Goal: Task Accomplishment & Management: Manage account settings

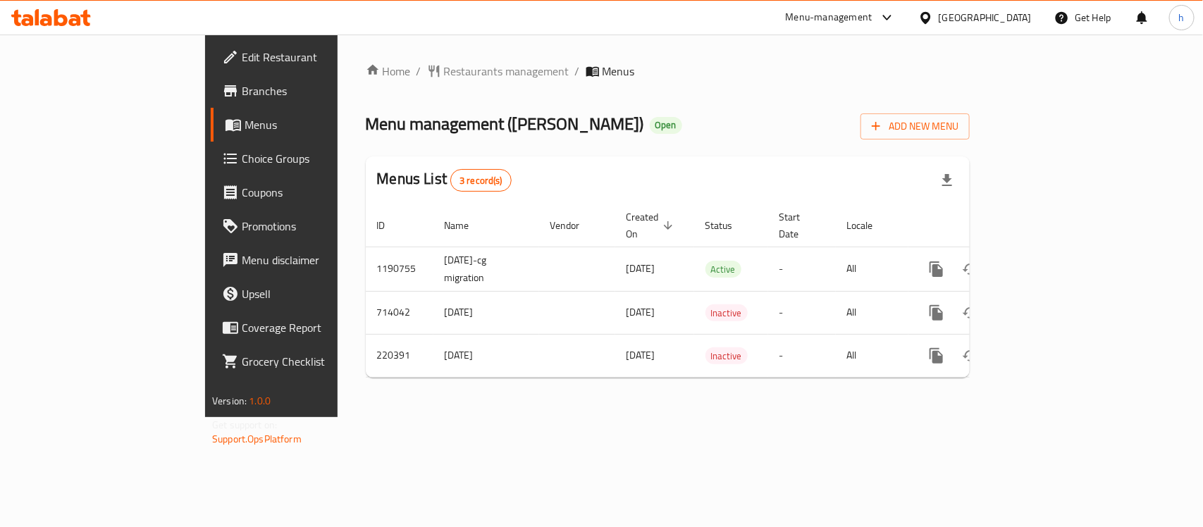
click at [1023, 18] on div "[GEOGRAPHIC_DATA]" at bounding box center [985, 18] width 93 height 16
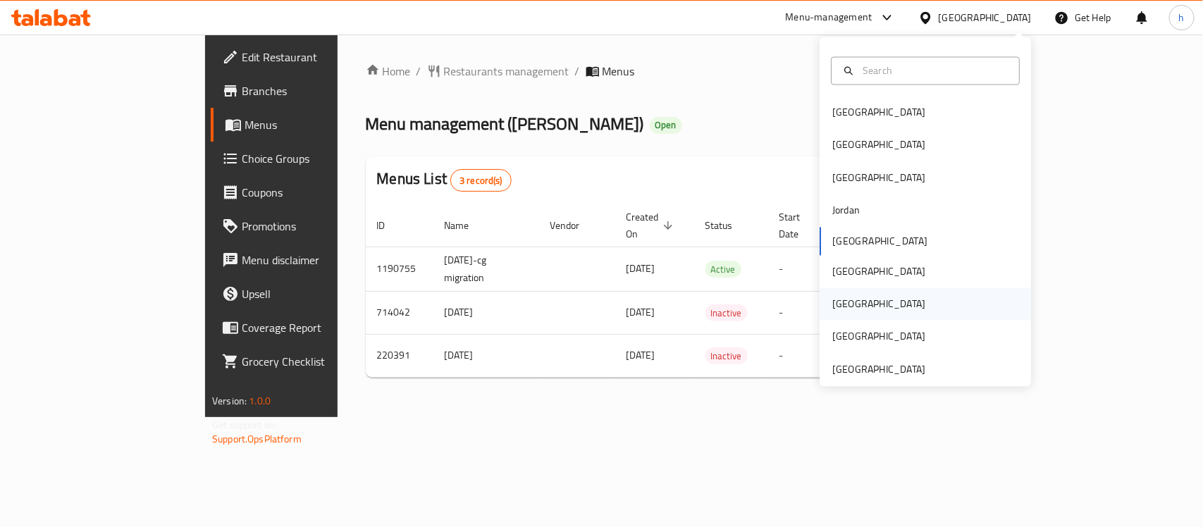
click at [847, 308] on div "[GEOGRAPHIC_DATA]" at bounding box center [879, 304] width 116 height 32
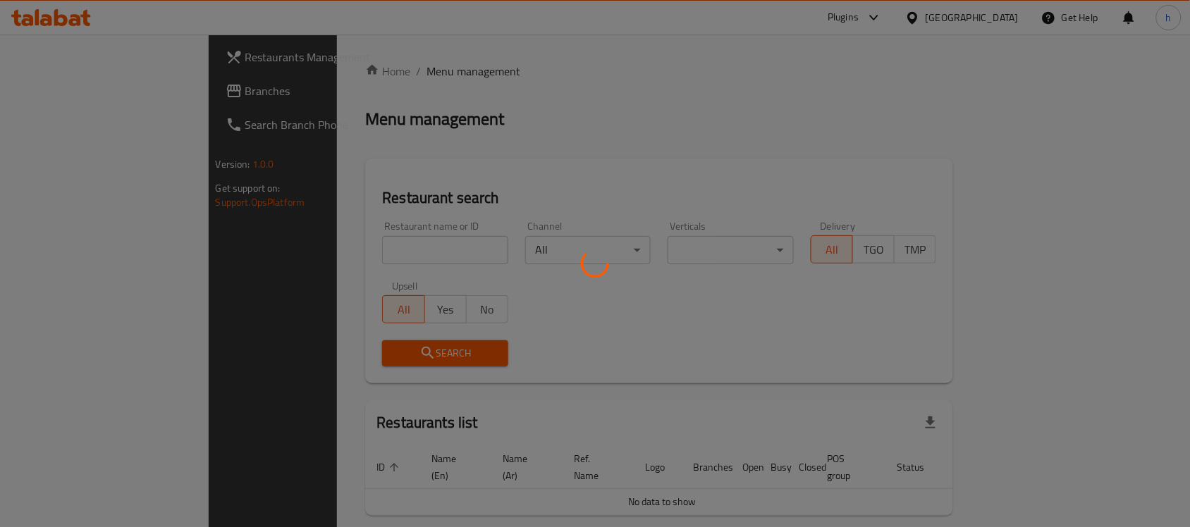
click at [51, 83] on div at bounding box center [595, 263] width 1190 height 527
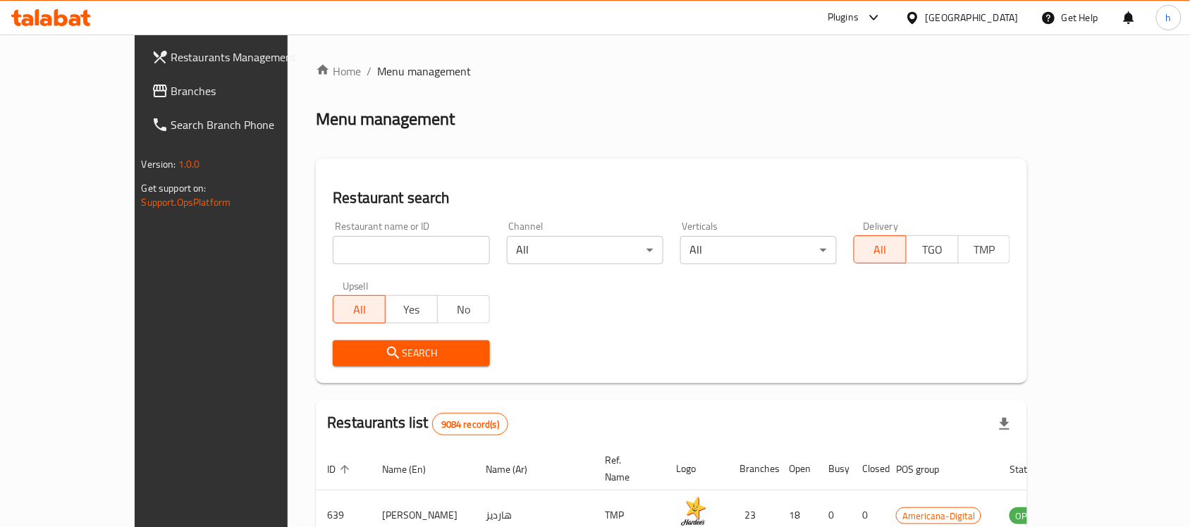
click at [135, 88] on div "Restaurants Management Branches Search Branch Phone Version: 1.0.0 Get support …" at bounding box center [595, 491] width 921 height 913
click at [171, 88] on span "Branches" at bounding box center [246, 90] width 151 height 17
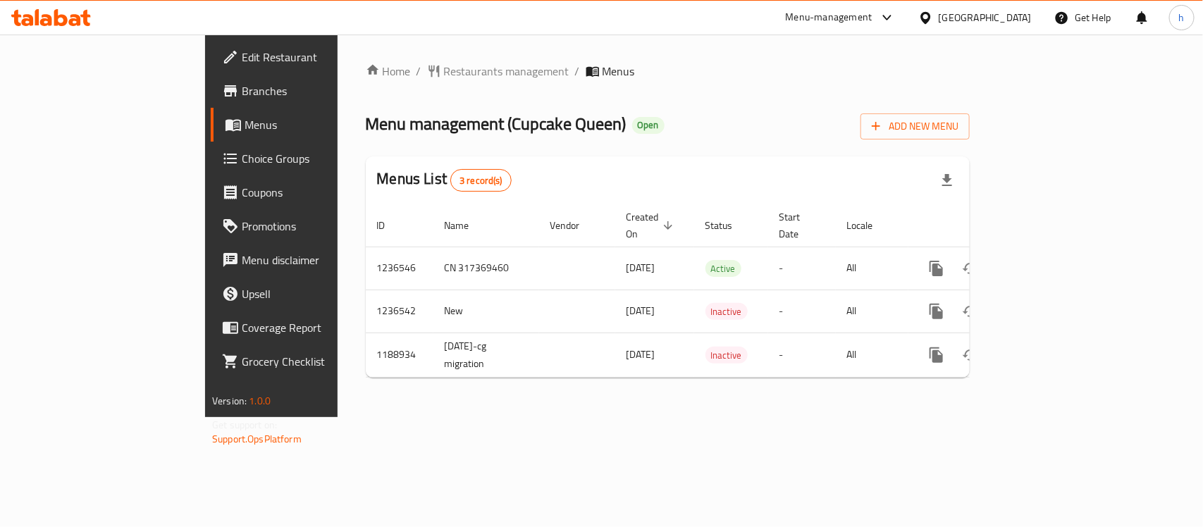
click at [1020, 14] on div "Qatar" at bounding box center [985, 18] width 93 height 16
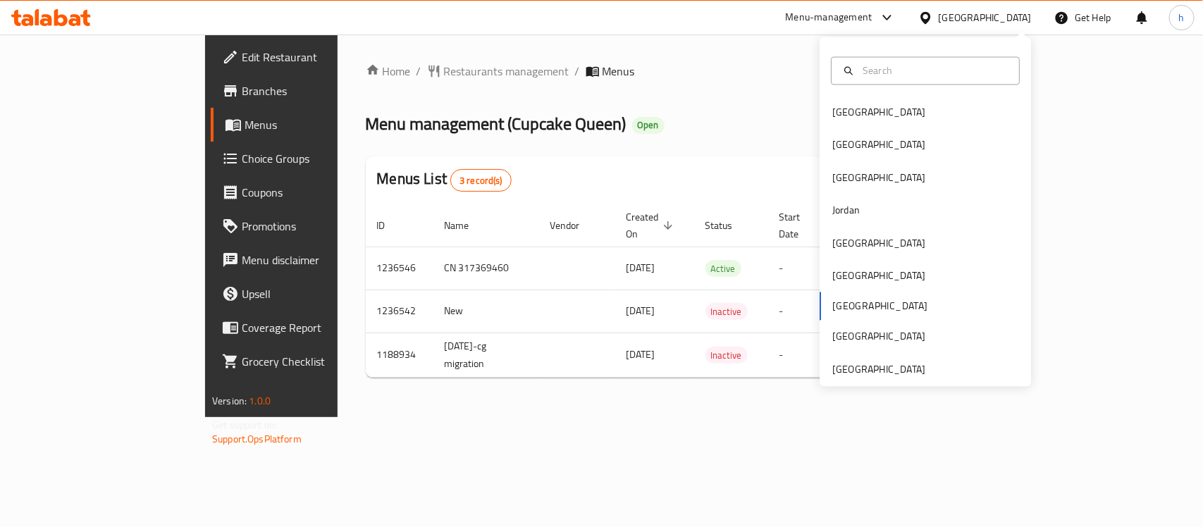
click at [878, 388] on div "Home / Restaurants management / Menus Menu management ( Cupcake Queen ) Open Ad…" at bounding box center [668, 226] width 660 height 383
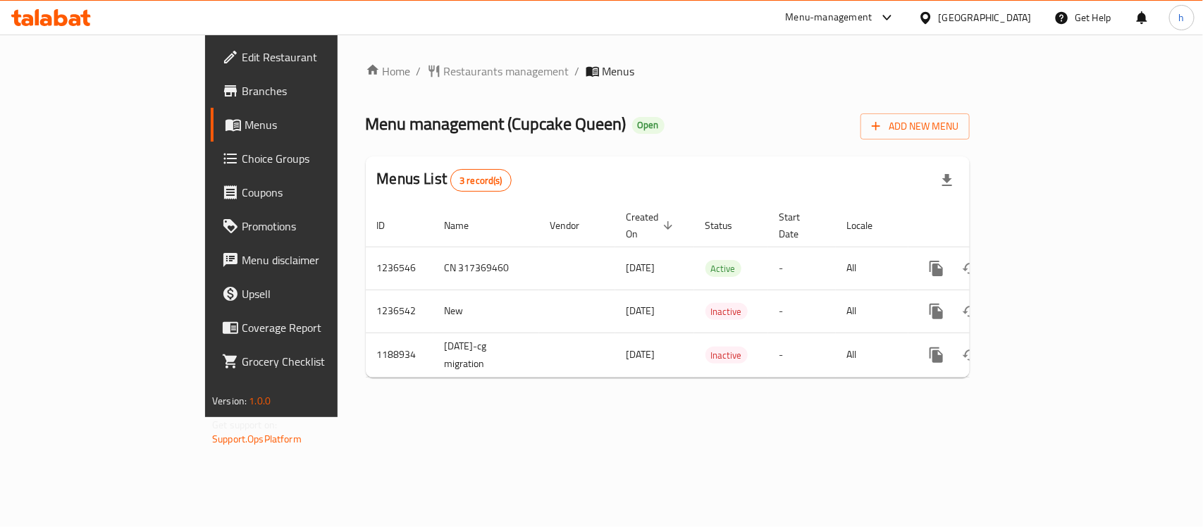
click at [878, 374] on div "Home / Restaurants management / Menus Menu management ( Cupcake Queen ) Open Ad…" at bounding box center [668, 226] width 604 height 326
click at [1015, 23] on div "[GEOGRAPHIC_DATA]" at bounding box center [985, 18] width 93 height 16
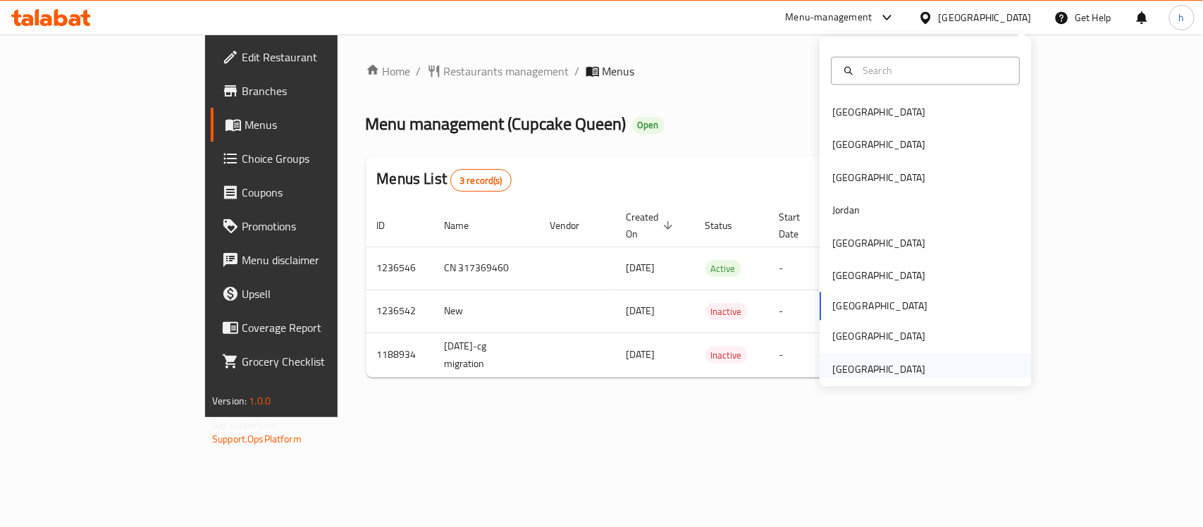
click at [922, 364] on div "[GEOGRAPHIC_DATA]" at bounding box center [925, 369] width 211 height 32
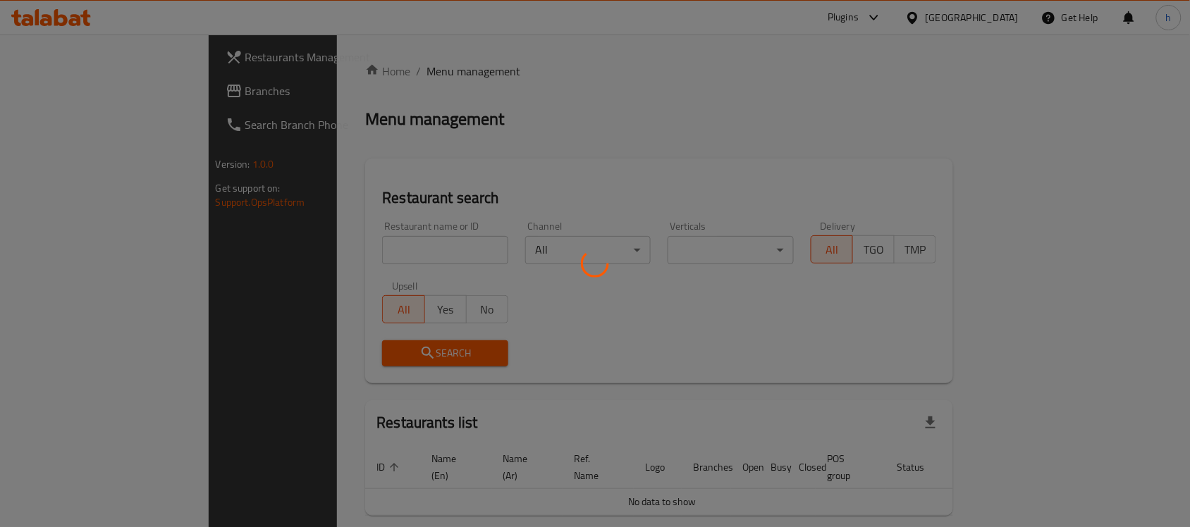
click at [79, 92] on div at bounding box center [595, 263] width 1190 height 527
click at [41, 90] on div at bounding box center [595, 263] width 1190 height 527
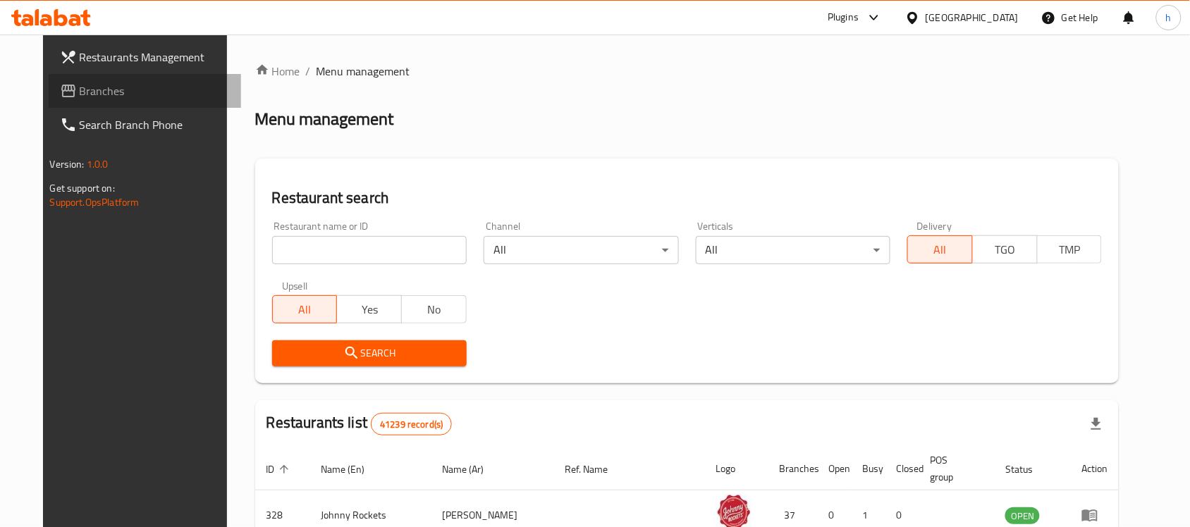
click at [80, 90] on span "Branches" at bounding box center [155, 90] width 151 height 17
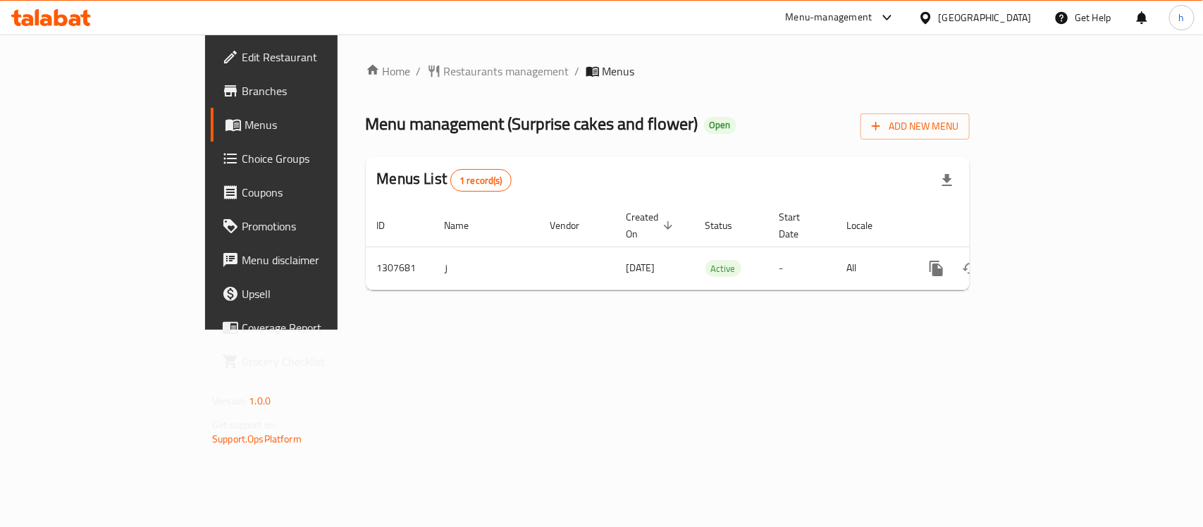
click at [367, 330] on div "Home / Restaurants management / Menus Menu management ( Surprise cakes and flow…" at bounding box center [668, 182] width 660 height 295
